Goal: Transaction & Acquisition: Purchase product/service

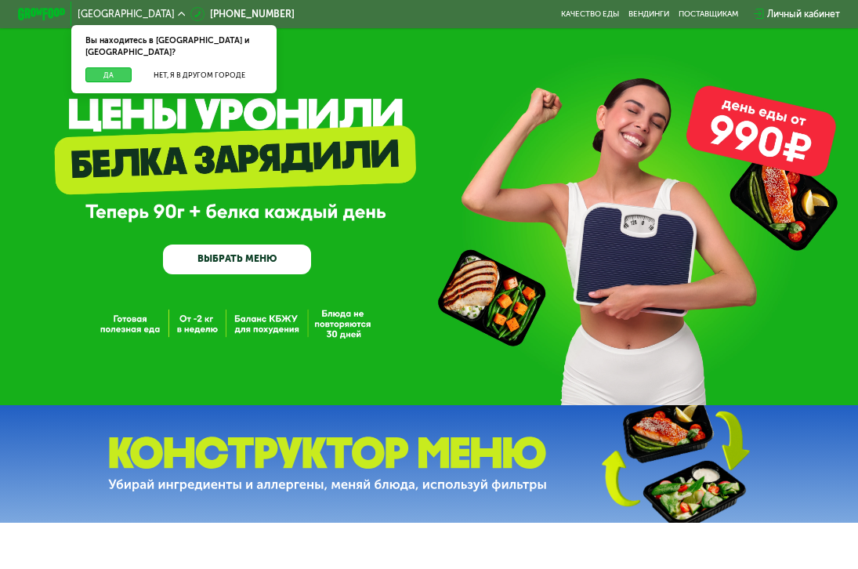
click at [96, 67] on button "Да" at bounding box center [108, 74] width 46 height 15
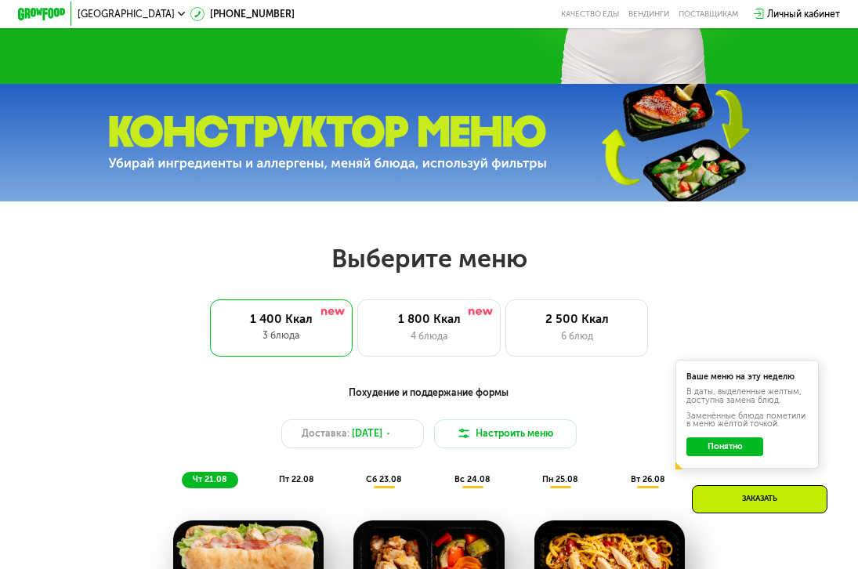
scroll to position [313, 0]
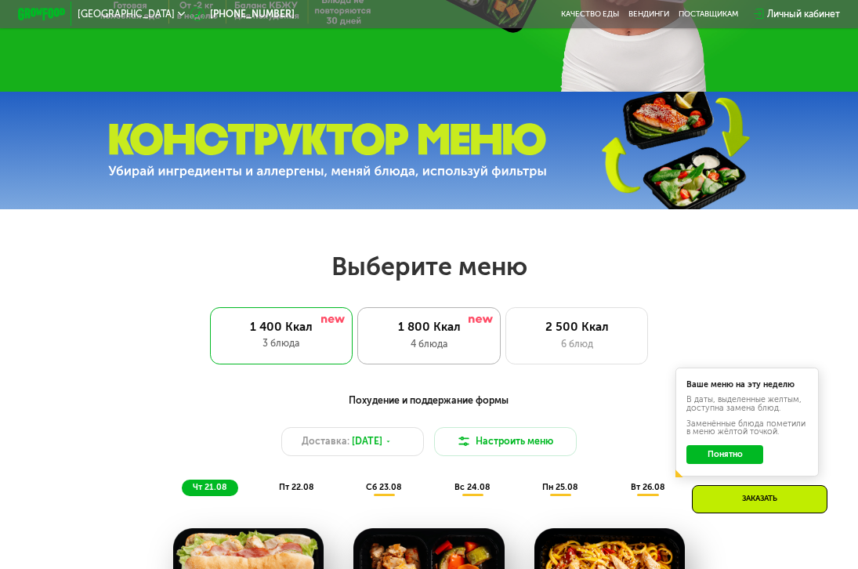
click at [468, 334] on div "1 800 Ккал" at bounding box center [429, 327] width 118 height 14
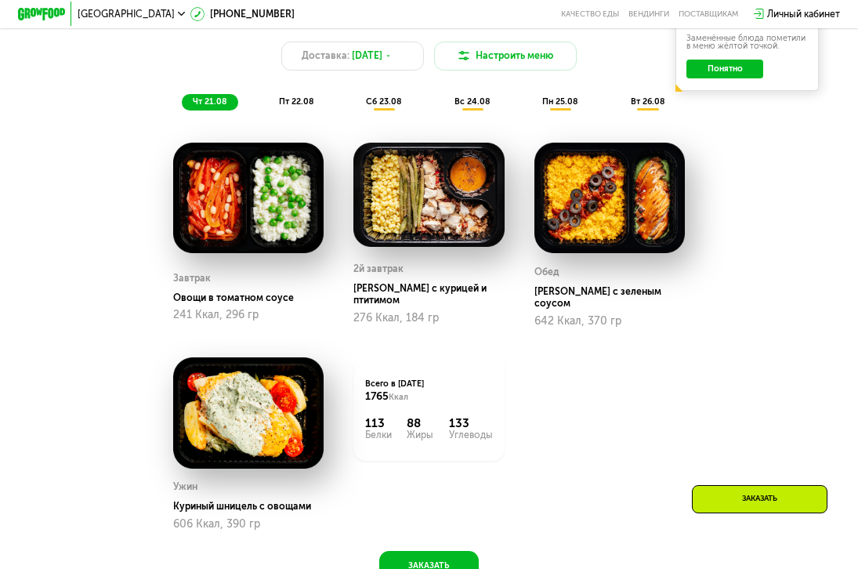
scroll to position [705, 0]
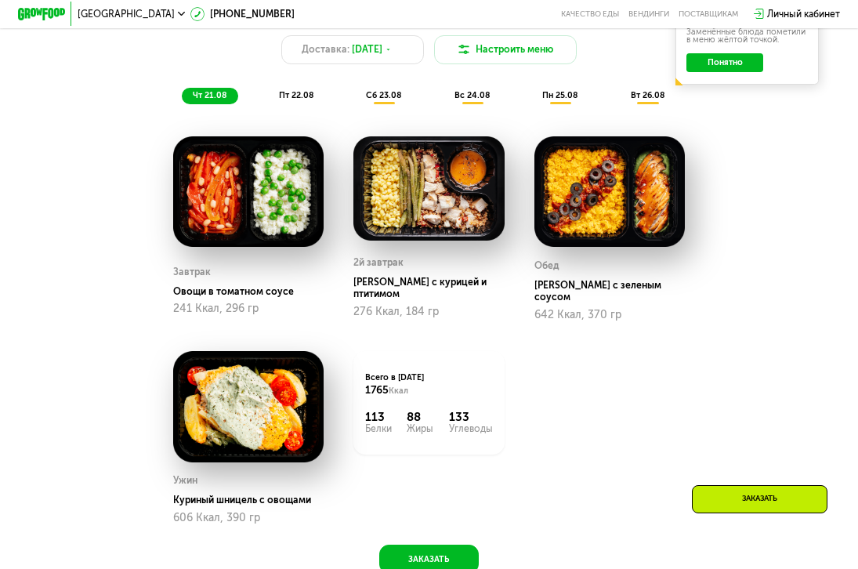
click at [599, 195] on img at bounding box center [609, 191] width 151 height 111
click at [378, 100] on span "сб 23.08" at bounding box center [383, 95] width 35 height 10
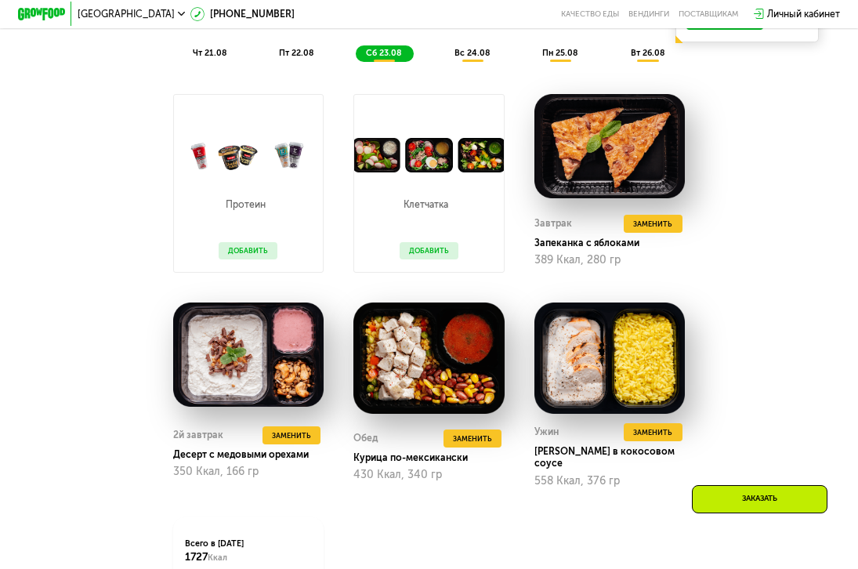
scroll to position [783, 0]
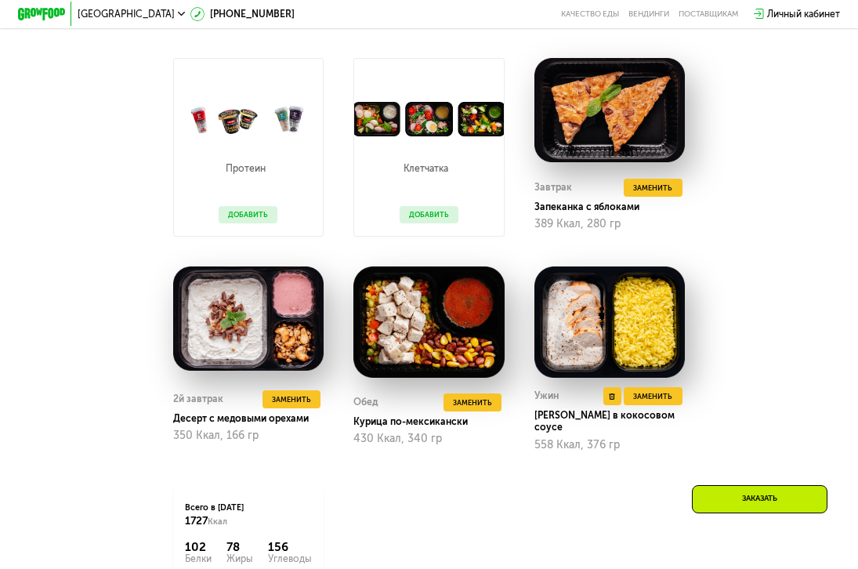
click at [575, 355] on img at bounding box center [609, 321] width 151 height 111
click at [542, 404] on div "Ужин" at bounding box center [546, 396] width 24 height 18
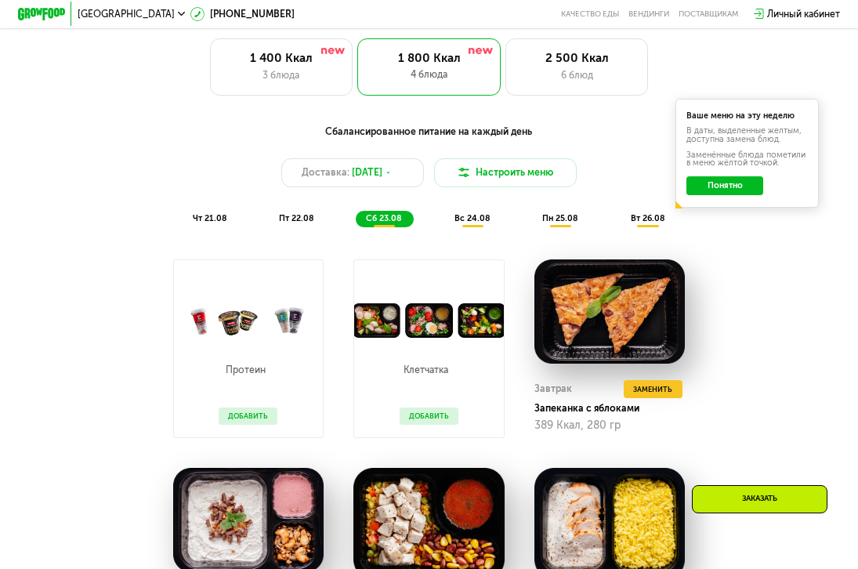
scroll to position [392, 0]
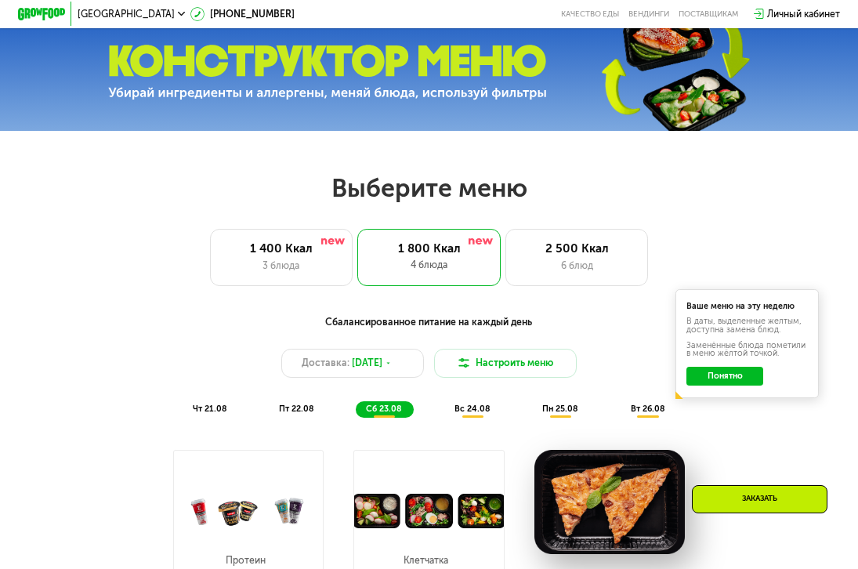
click at [467, 405] on div "Сбалансированное питание на каждый день Доставка: [DATE] Настроить меню чт 21.0…" at bounding box center [428, 366] width 705 height 103
click at [532, 409] on div "вс 24.08" at bounding box center [561, 409] width 58 height 16
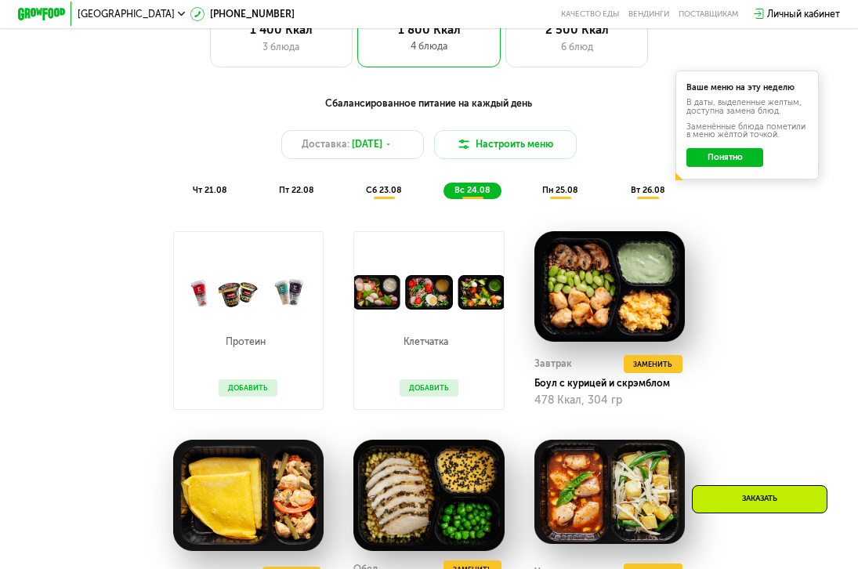
scroll to position [470, 0]
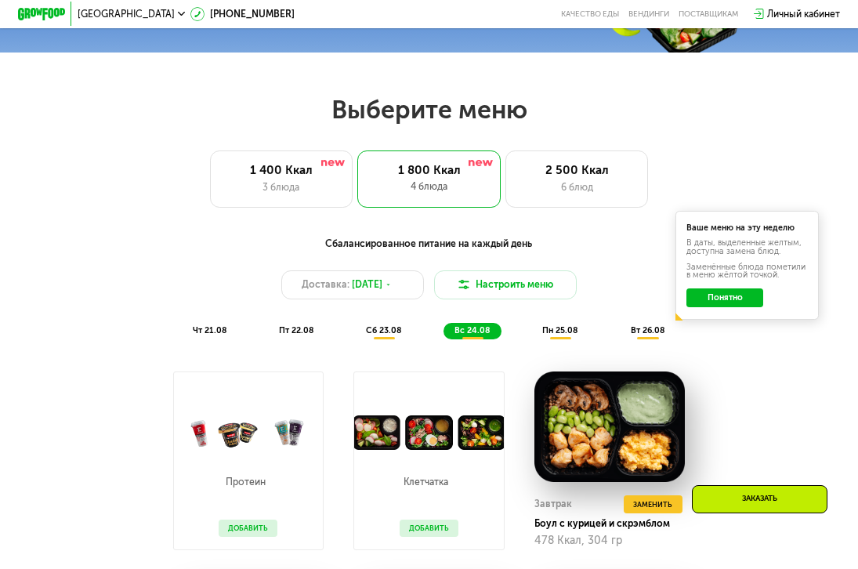
click at [560, 335] on span "пн 25.08" at bounding box center [559, 330] width 35 height 10
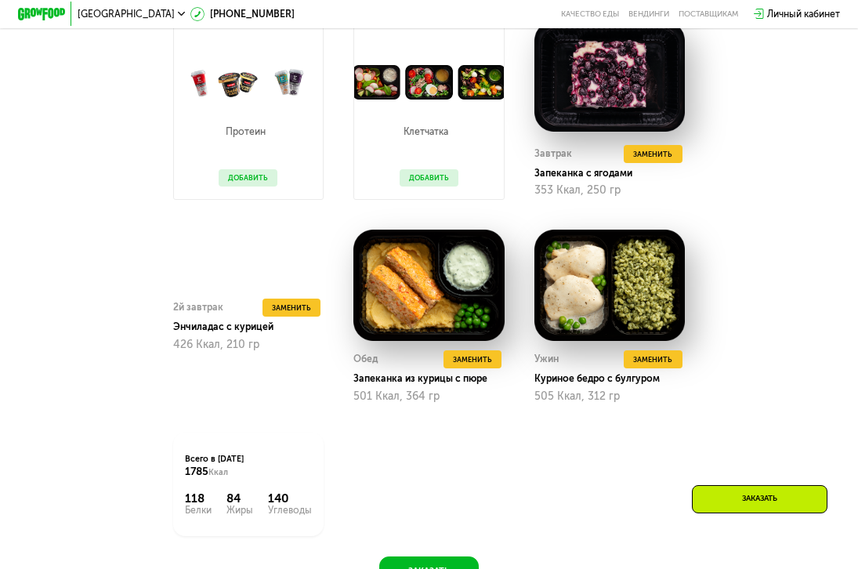
scroll to position [783, 0]
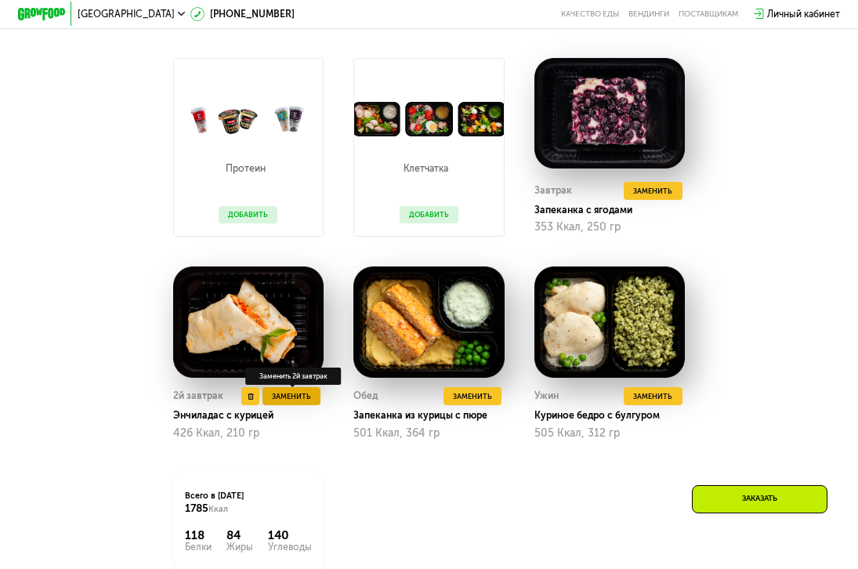
click at [274, 402] on span "Заменить" at bounding box center [291, 396] width 39 height 12
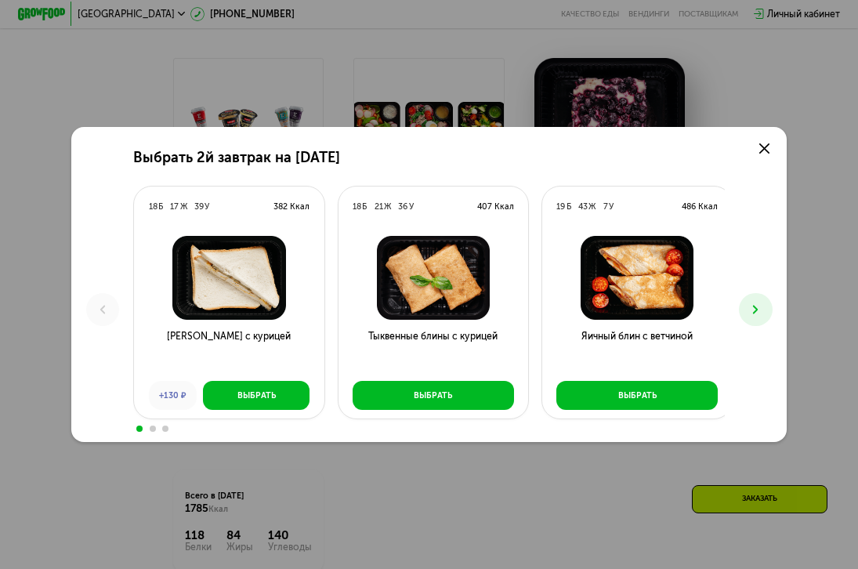
click at [755, 317] on icon at bounding box center [755, 309] width 14 height 14
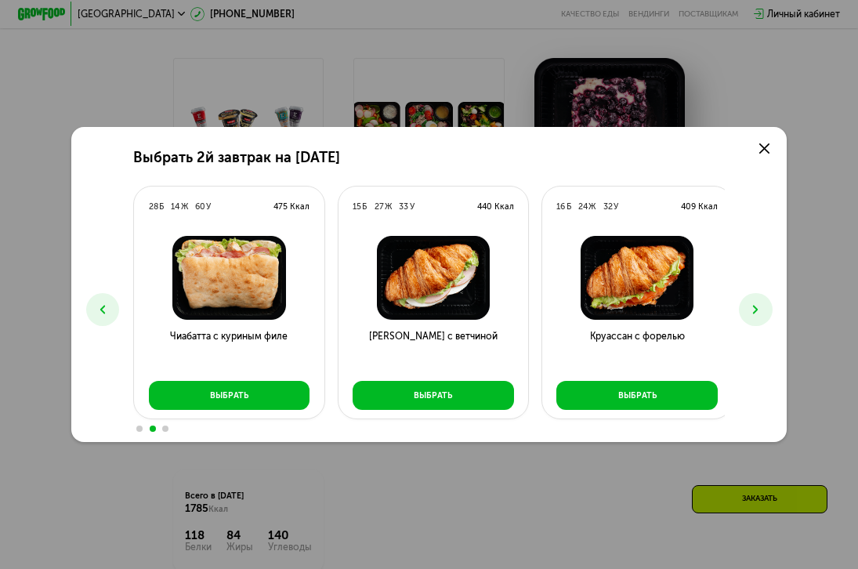
click at [96, 309] on icon at bounding box center [103, 309] width 14 height 14
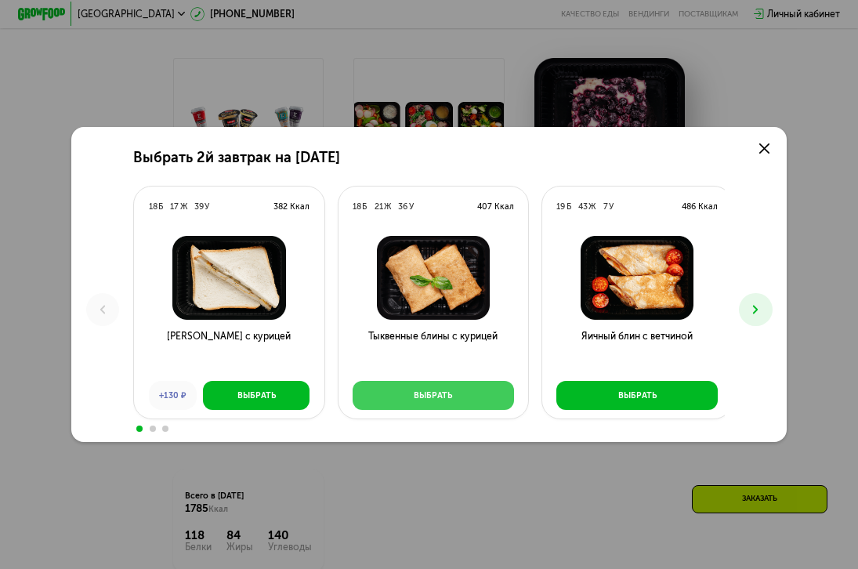
click at [422, 393] on div "Выбрать" at bounding box center [433, 395] width 38 height 12
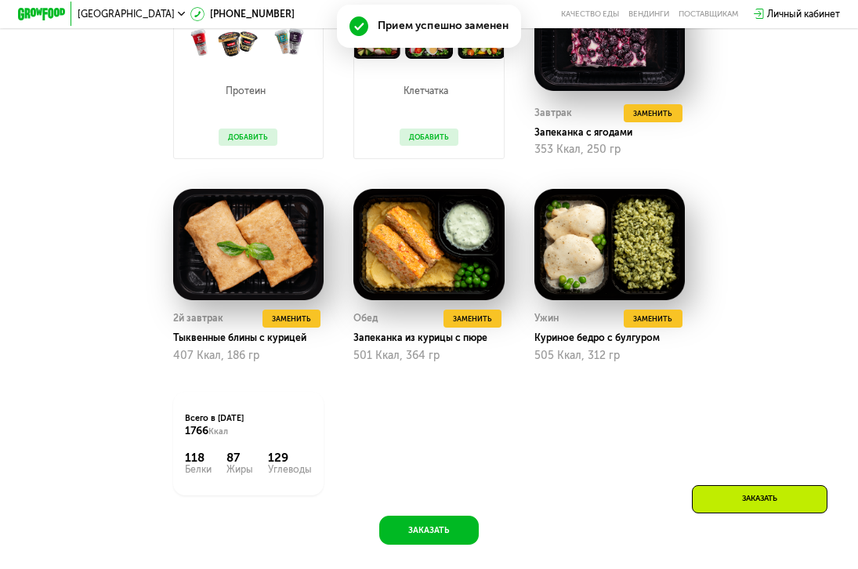
scroll to position [892, 0]
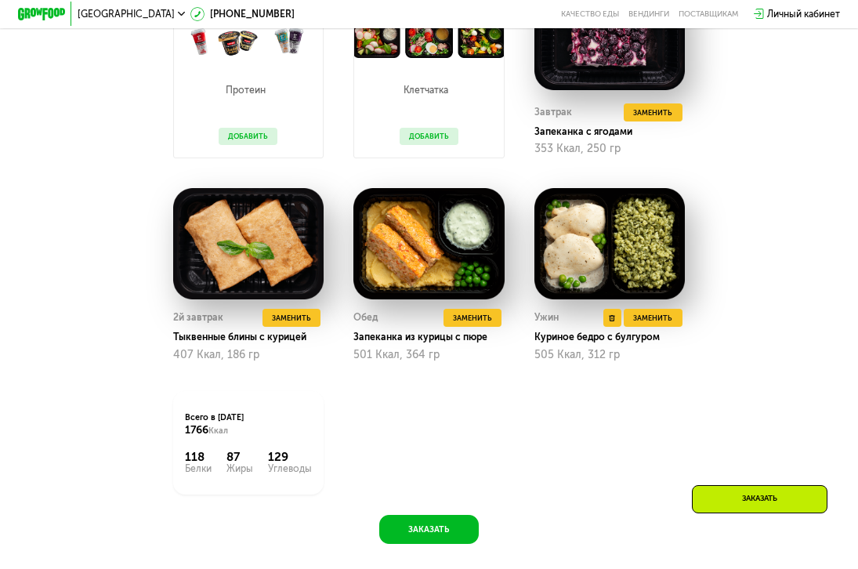
click at [605, 282] on img at bounding box center [609, 243] width 151 height 111
click at [659, 324] on span "Заменить" at bounding box center [652, 318] width 39 height 12
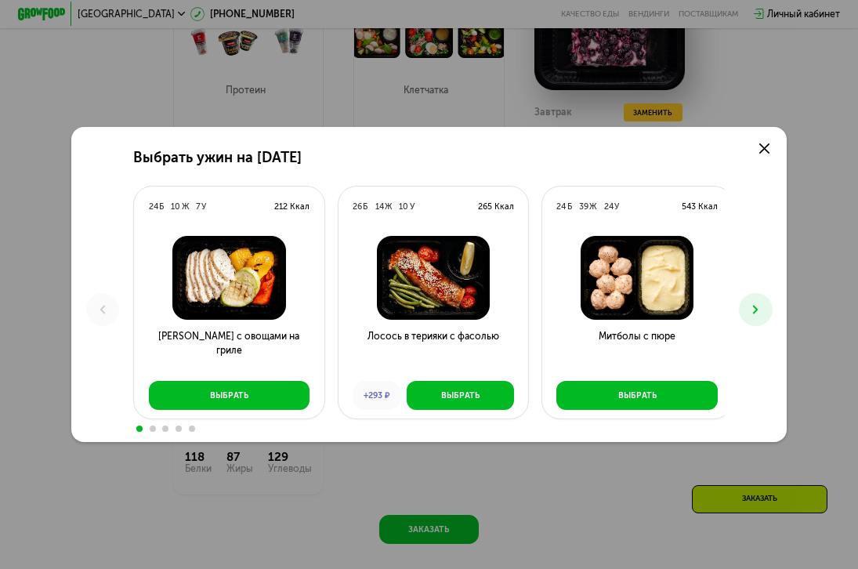
click at [758, 306] on use at bounding box center [755, 309] width 5 height 9
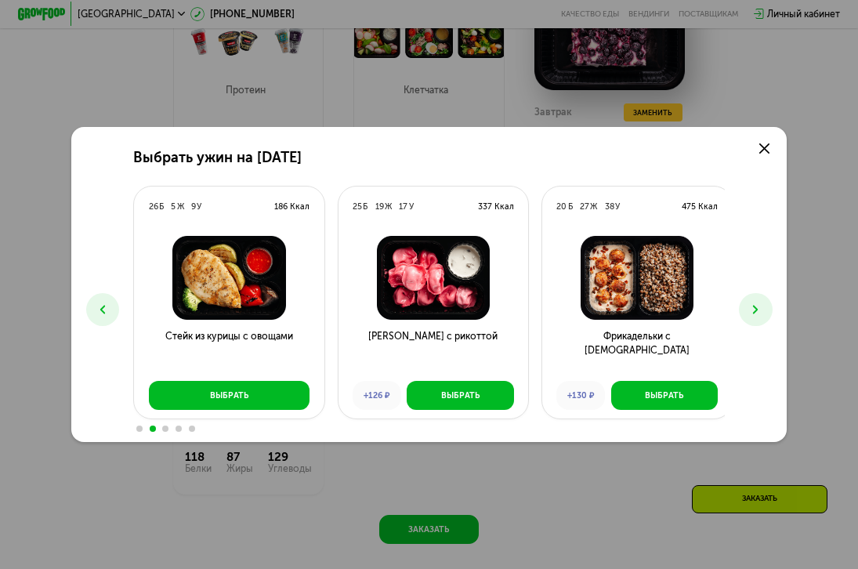
click at [758, 306] on use at bounding box center [755, 309] width 5 height 9
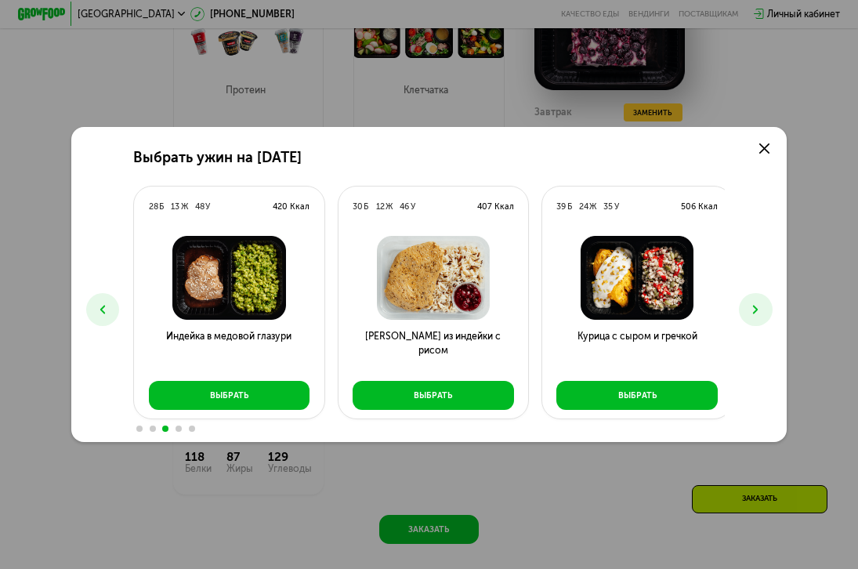
click at [758, 310] on use at bounding box center [755, 309] width 5 height 9
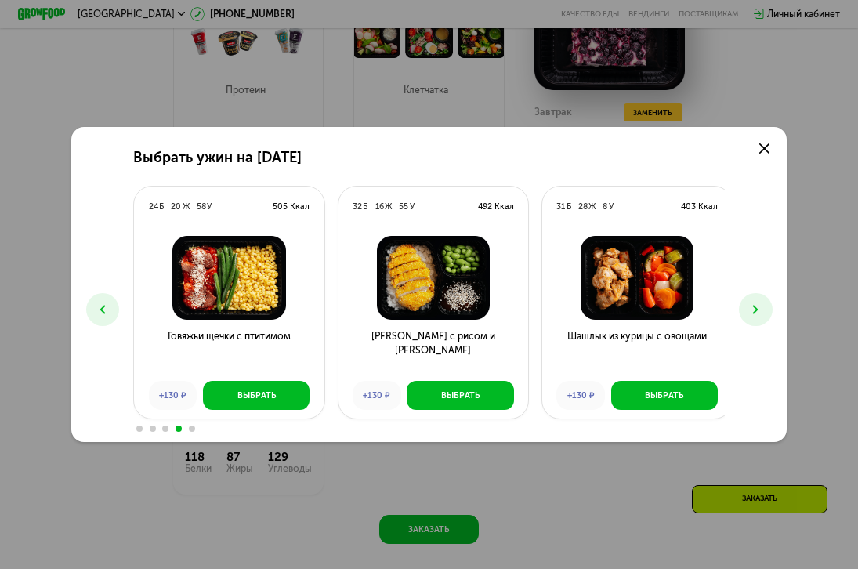
click at [762, 312] on icon at bounding box center [755, 309] width 14 height 14
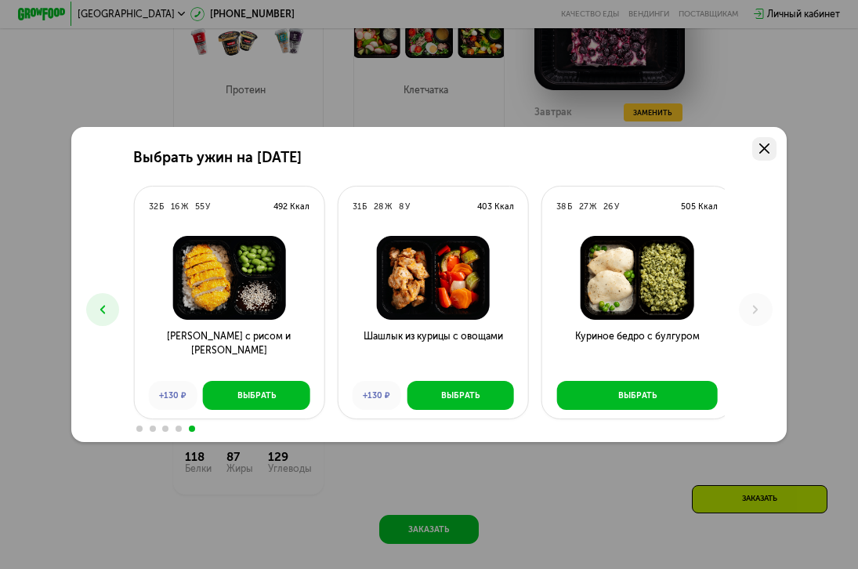
click at [769, 146] on icon at bounding box center [764, 148] width 11 height 11
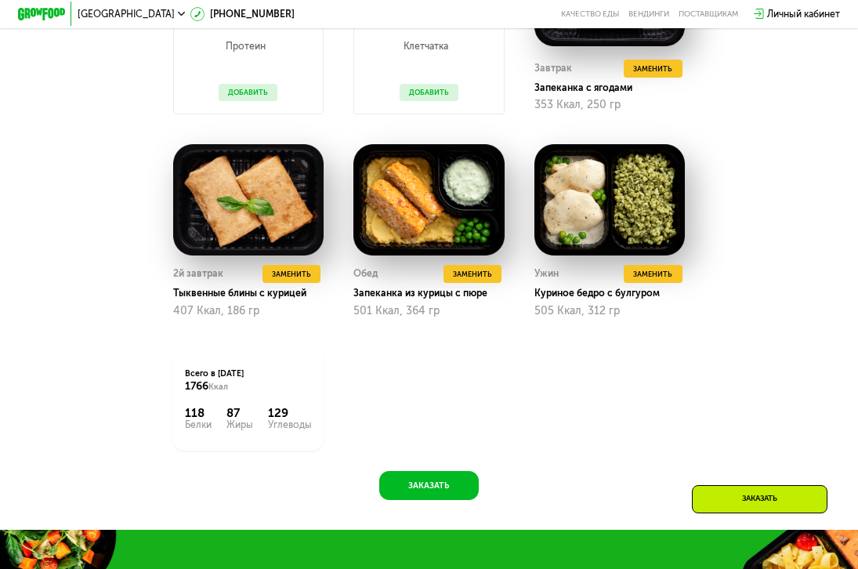
scroll to position [970, 0]
